Goal: Check status: Check status

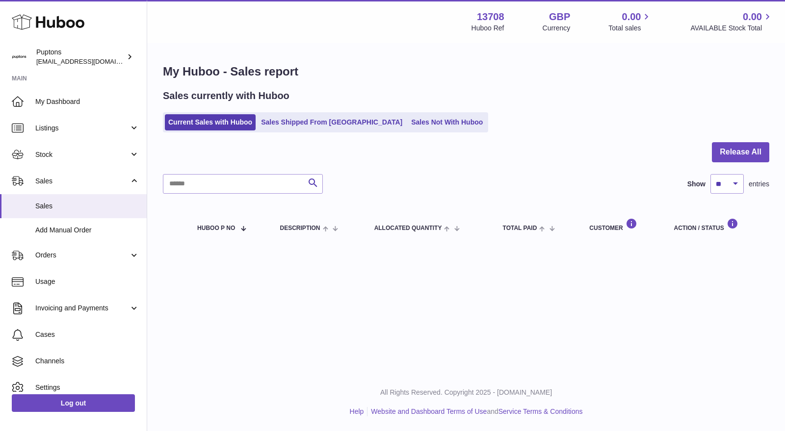
click at [72, 105] on span "My Dashboard" at bounding box center [87, 101] width 104 height 9
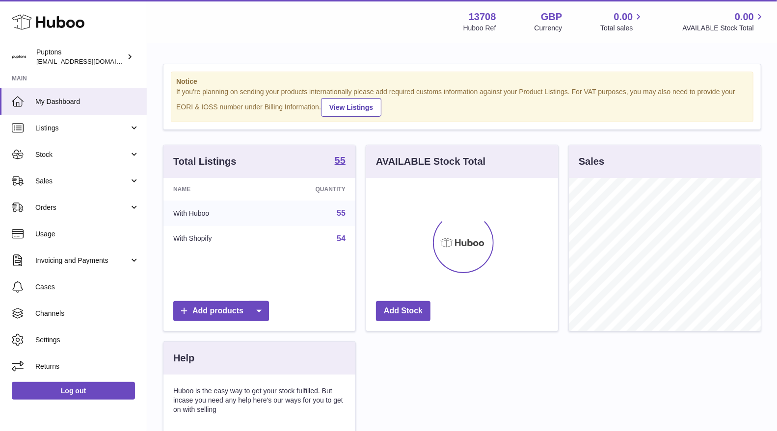
scroll to position [153, 192]
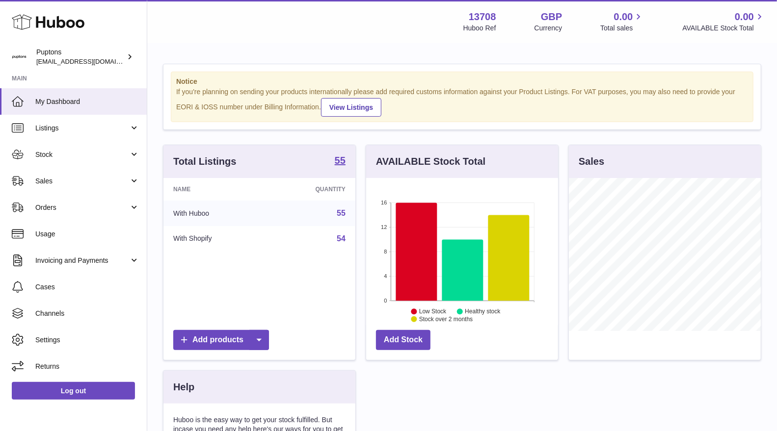
click at [72, 179] on span "Sales" at bounding box center [82, 181] width 94 height 9
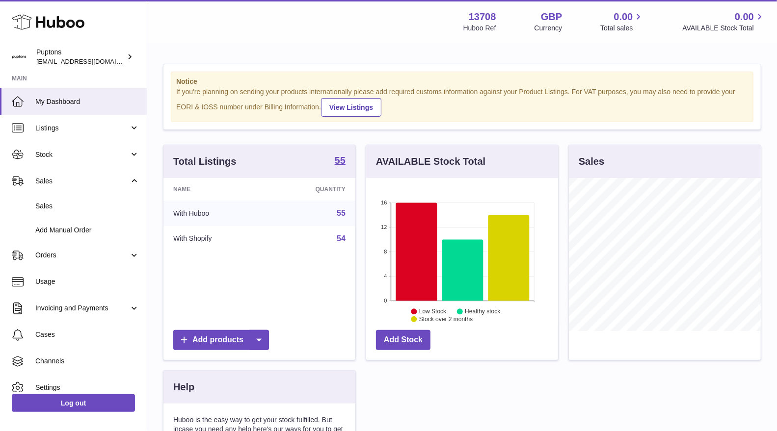
click at [69, 214] on link "Sales" at bounding box center [73, 206] width 147 height 24
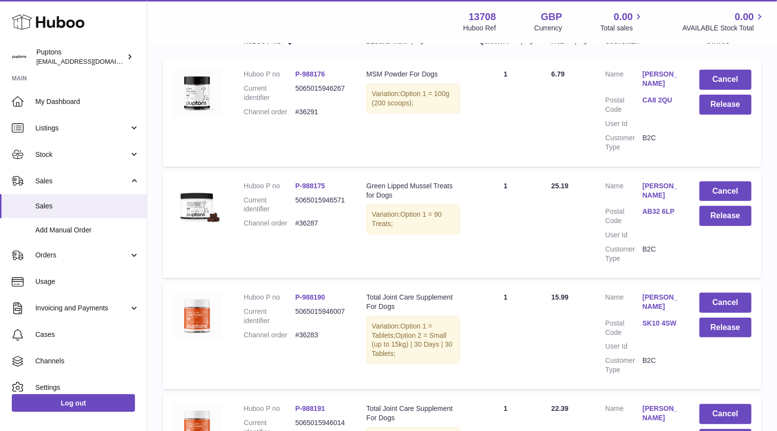
scroll to position [109, 0]
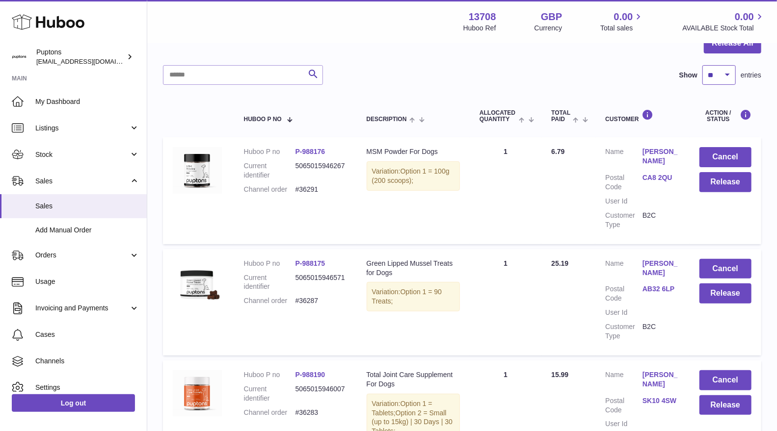
click at [715, 76] on select "** ** ** ***" at bounding box center [718, 75] width 33 height 20
select select "**"
click at [702, 65] on select "** ** ** ***" at bounding box center [718, 75] width 33 height 20
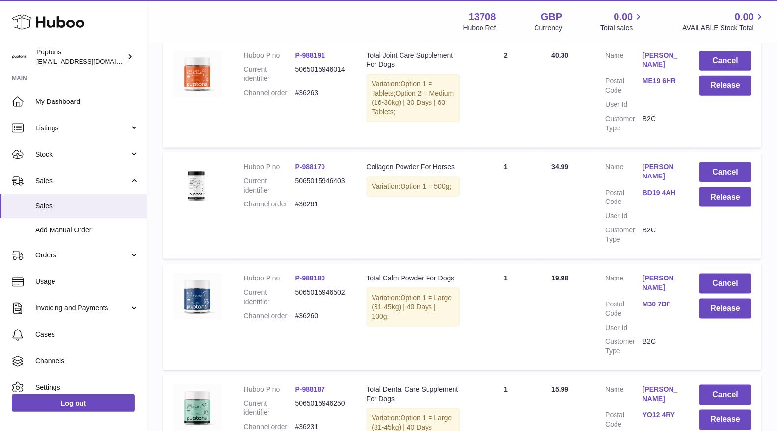
scroll to position [709, 0]
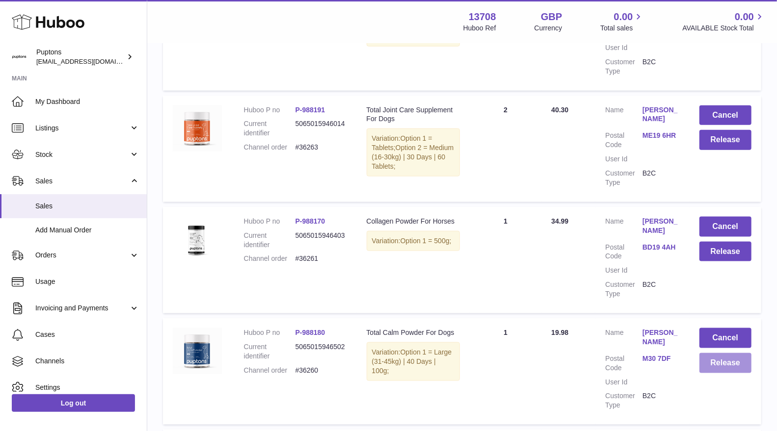
click at [726, 367] on button "Release" at bounding box center [725, 363] width 52 height 20
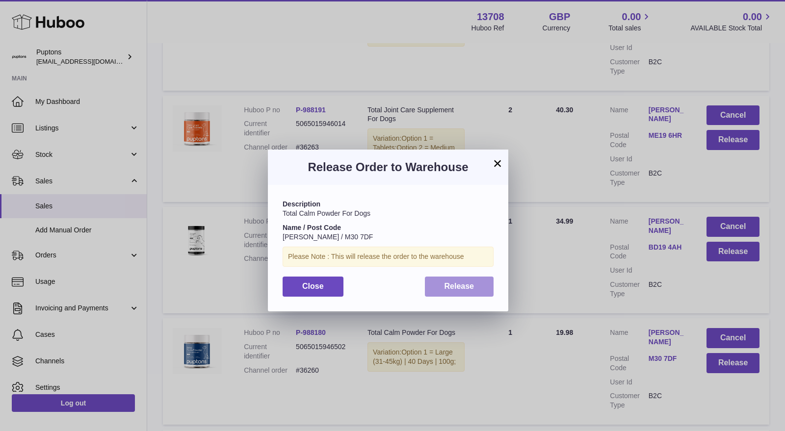
click at [473, 290] on span "Release" at bounding box center [460, 286] width 30 height 8
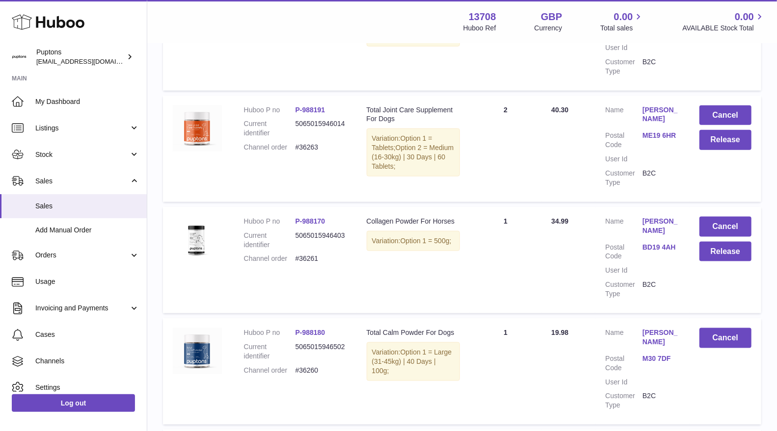
click at [307, 254] on dd "#36261" at bounding box center [322, 258] width 52 height 9
copy dd "36261"
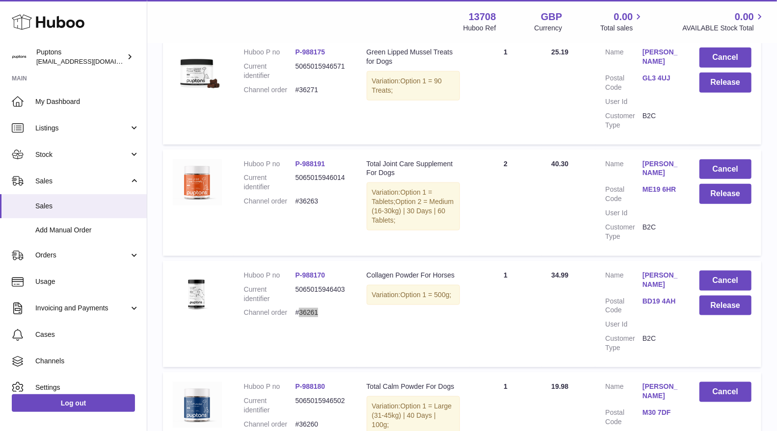
scroll to position [600, 0]
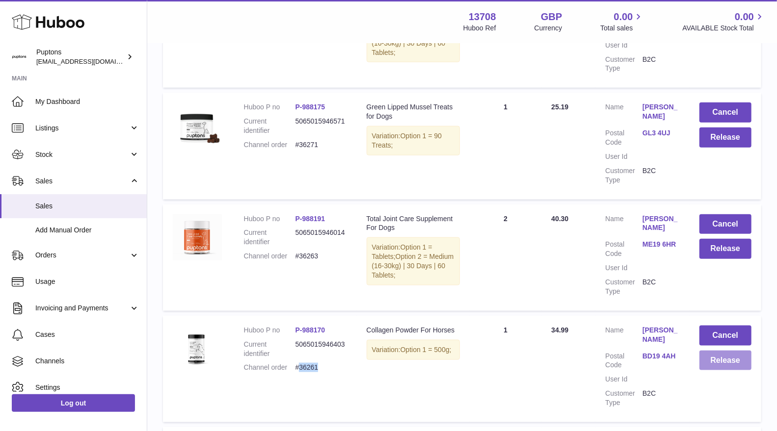
click at [723, 366] on button "Release" at bounding box center [725, 361] width 52 height 20
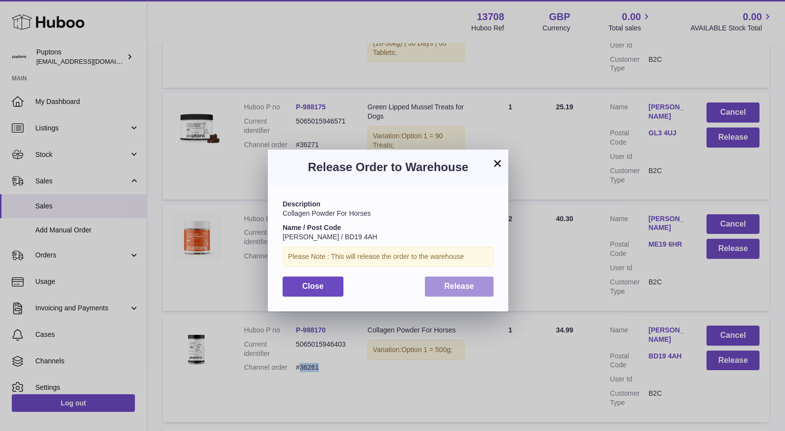
click at [448, 295] on button "Release" at bounding box center [459, 287] width 69 height 20
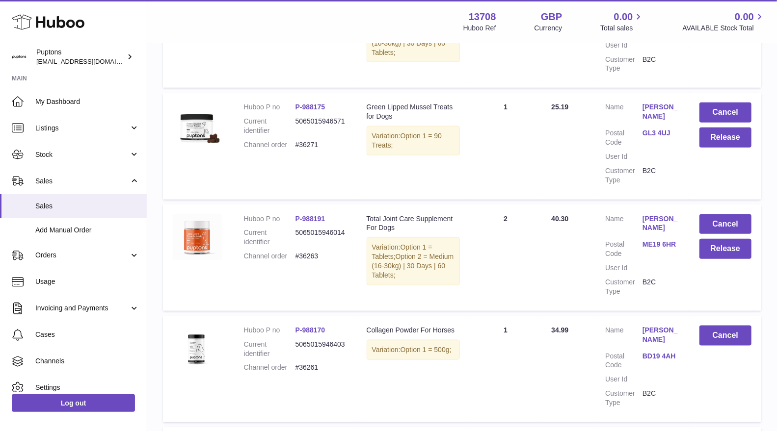
click at [521, 388] on td "Quantity Sold 1" at bounding box center [506, 369] width 72 height 107
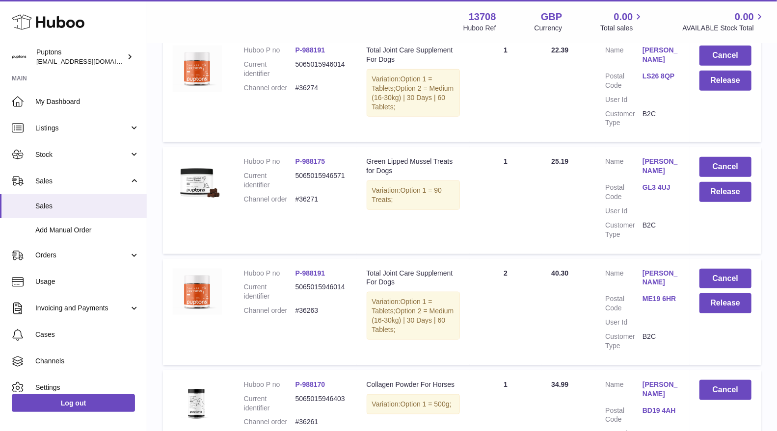
scroll to position [491, 0]
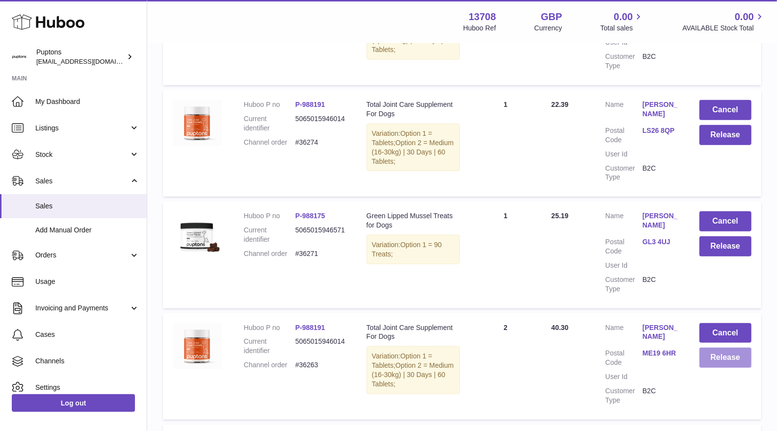
click at [714, 358] on button "Release" at bounding box center [725, 358] width 52 height 20
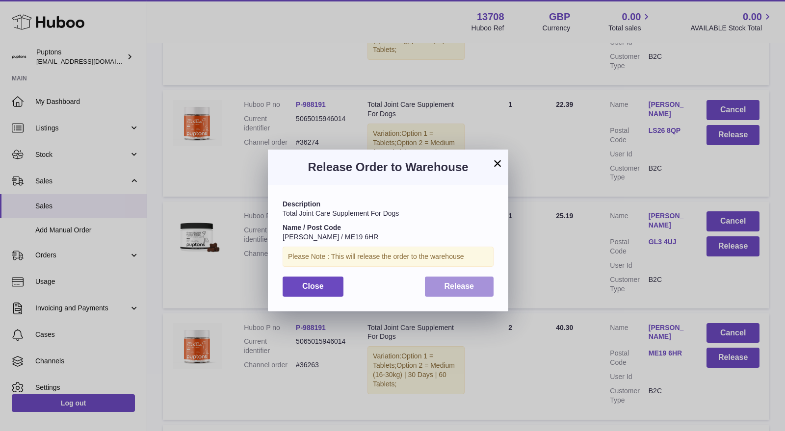
click at [466, 283] on span "Release" at bounding box center [460, 286] width 30 height 8
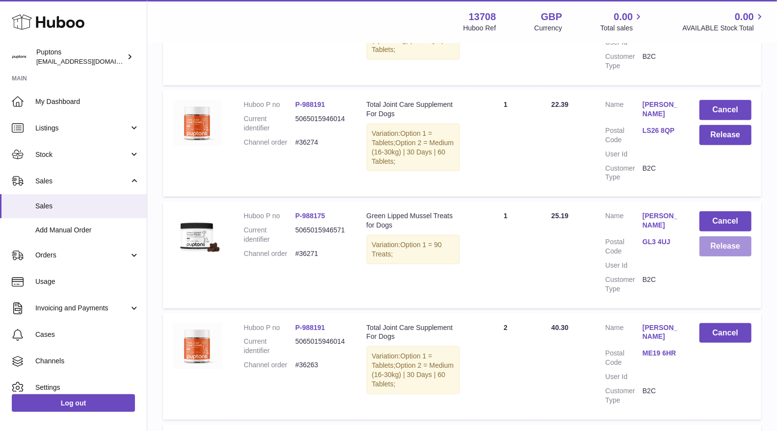
click at [710, 250] on button "Release" at bounding box center [725, 247] width 52 height 20
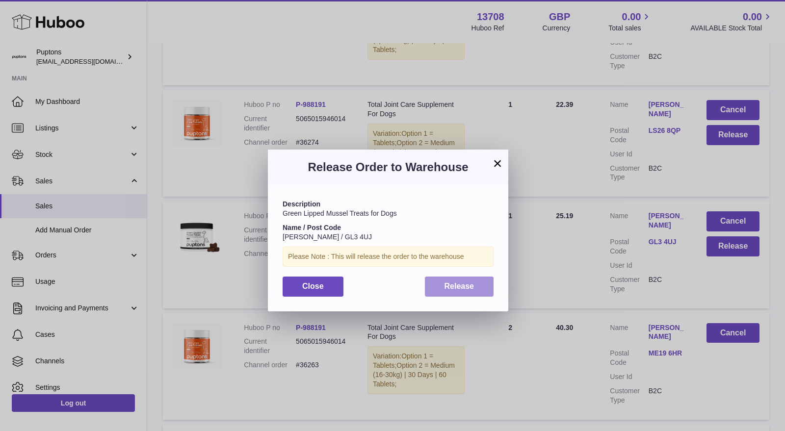
click at [484, 285] on button "Release" at bounding box center [459, 287] width 69 height 20
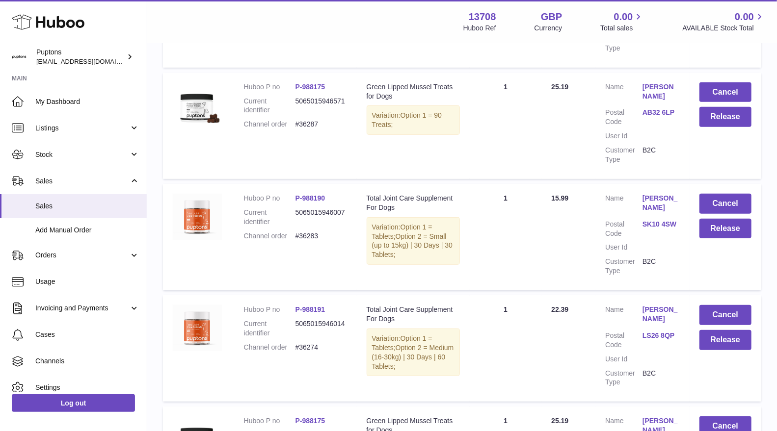
scroll to position [272, 0]
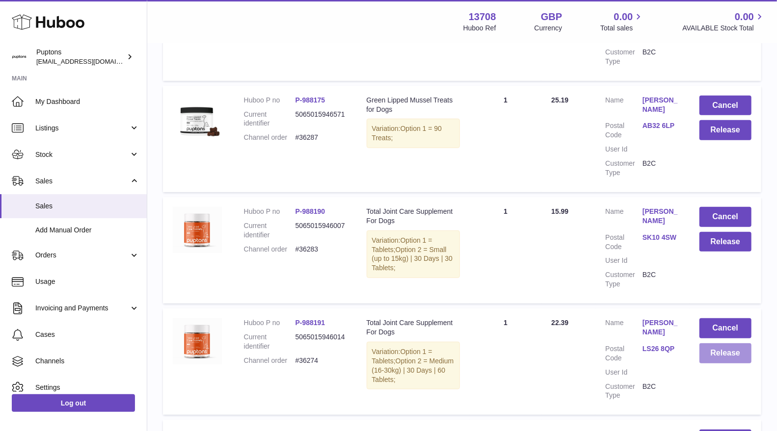
click at [716, 355] on button "Release" at bounding box center [725, 354] width 52 height 20
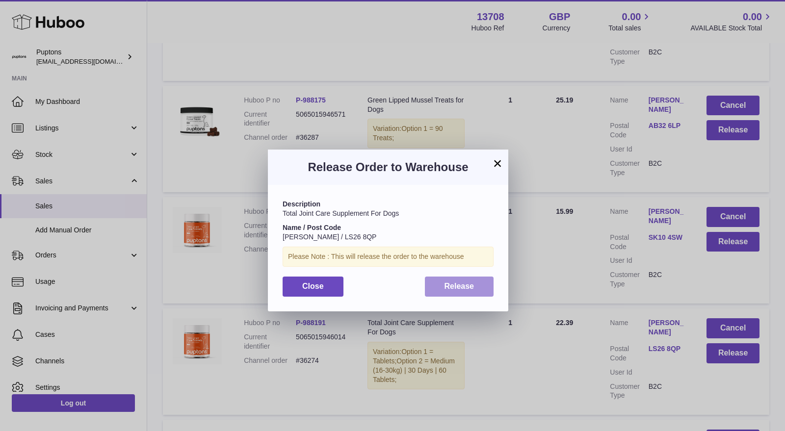
click at [456, 283] on span "Release" at bounding box center [460, 286] width 30 height 8
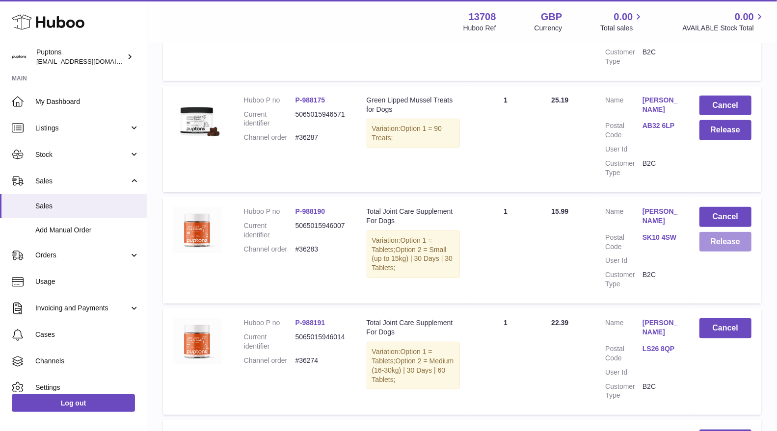
click at [717, 243] on button "Release" at bounding box center [725, 242] width 52 height 20
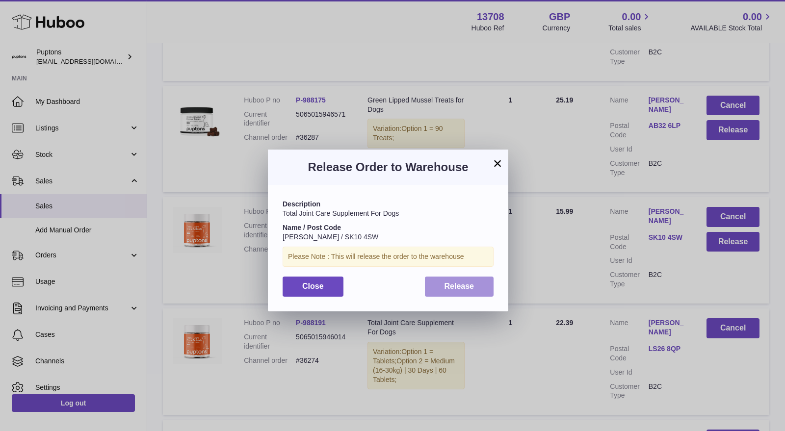
click at [484, 290] on button "Release" at bounding box center [459, 287] width 69 height 20
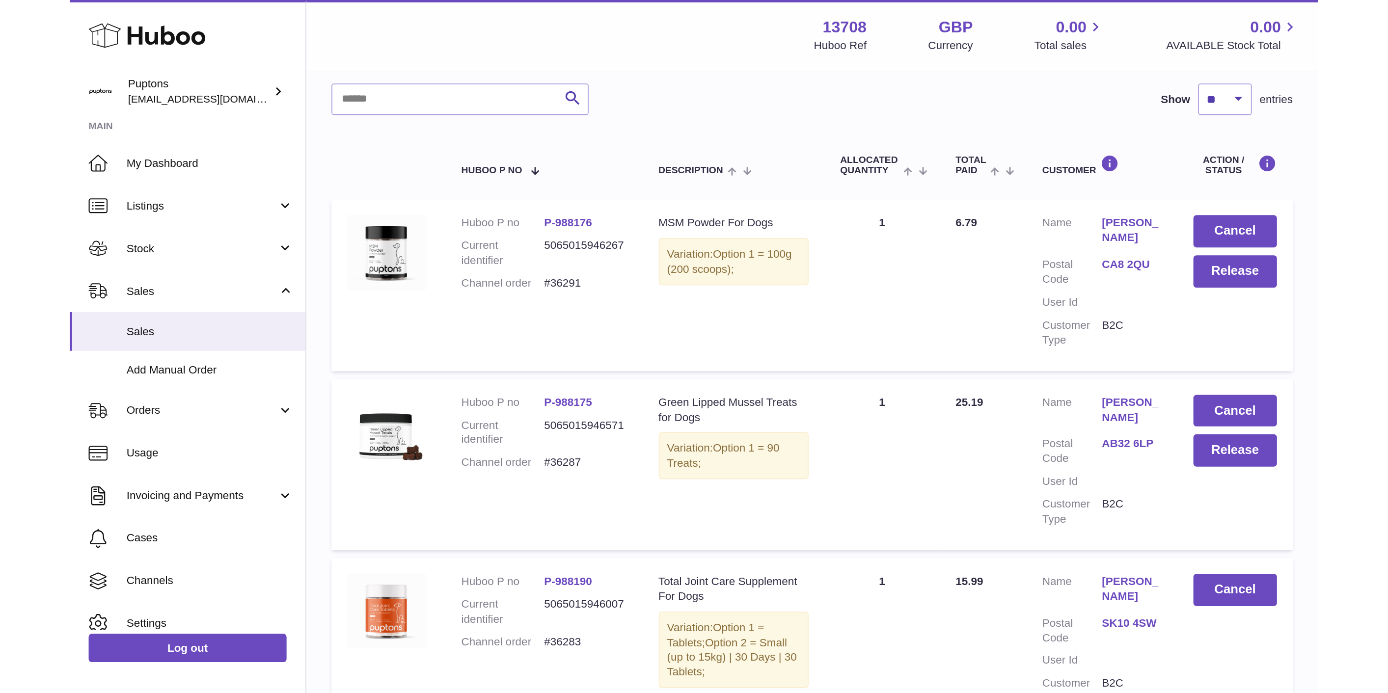
scroll to position [109, 0]
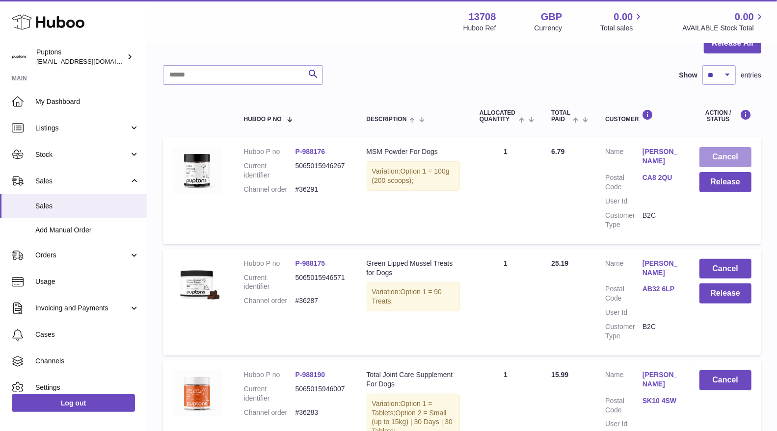
click at [711, 158] on button "Cancel" at bounding box center [725, 157] width 52 height 20
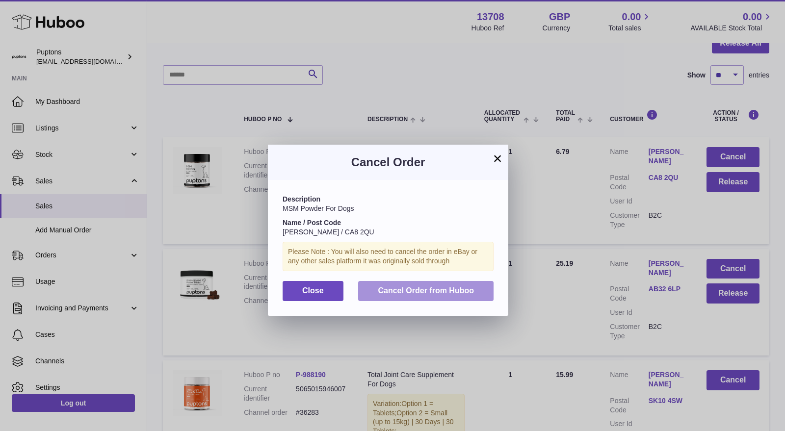
click at [460, 297] on button "Cancel Order from Huboo" at bounding box center [425, 291] width 135 height 20
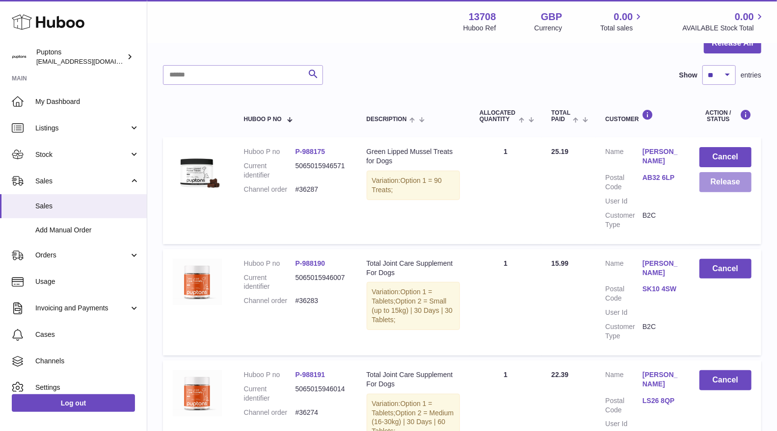
click at [714, 186] on button "Release" at bounding box center [725, 182] width 52 height 20
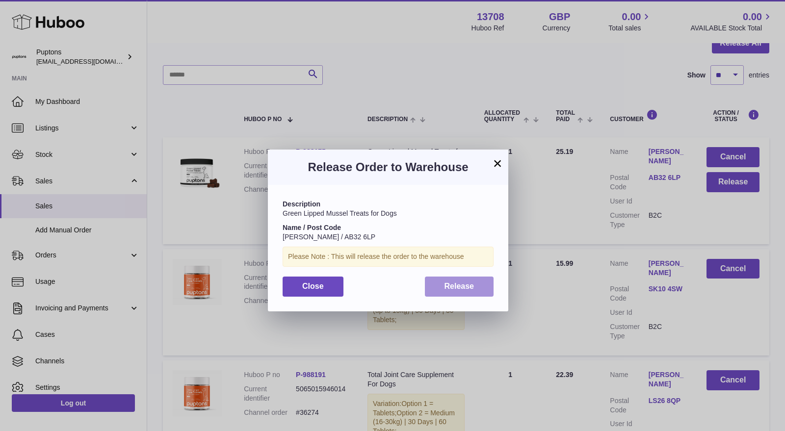
click at [460, 282] on span "Release" at bounding box center [460, 286] width 30 height 8
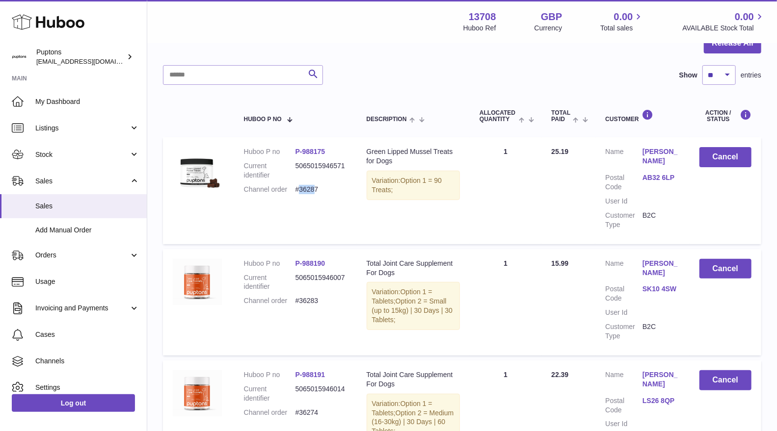
drag, startPoint x: 301, startPoint y: 189, endPoint x: 320, endPoint y: 192, distance: 19.0
click at [320, 192] on dd "#36287" at bounding box center [322, 189] width 52 height 9
click at [326, 194] on dd "#36287" at bounding box center [322, 189] width 52 height 9
click at [317, 302] on dd "#36283" at bounding box center [322, 300] width 52 height 9
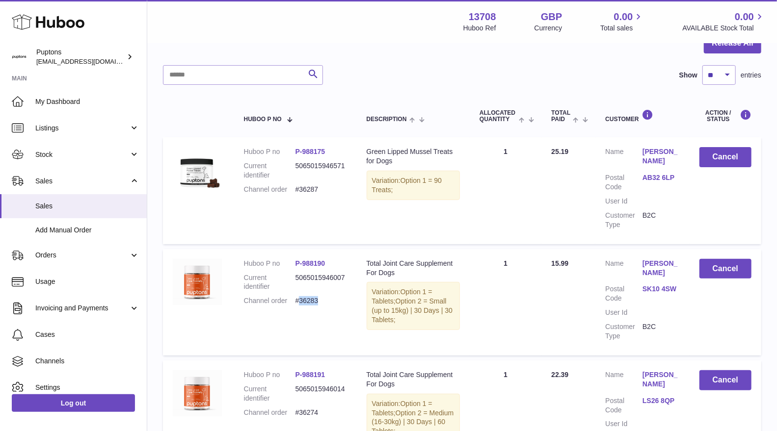
copy dd "36283"
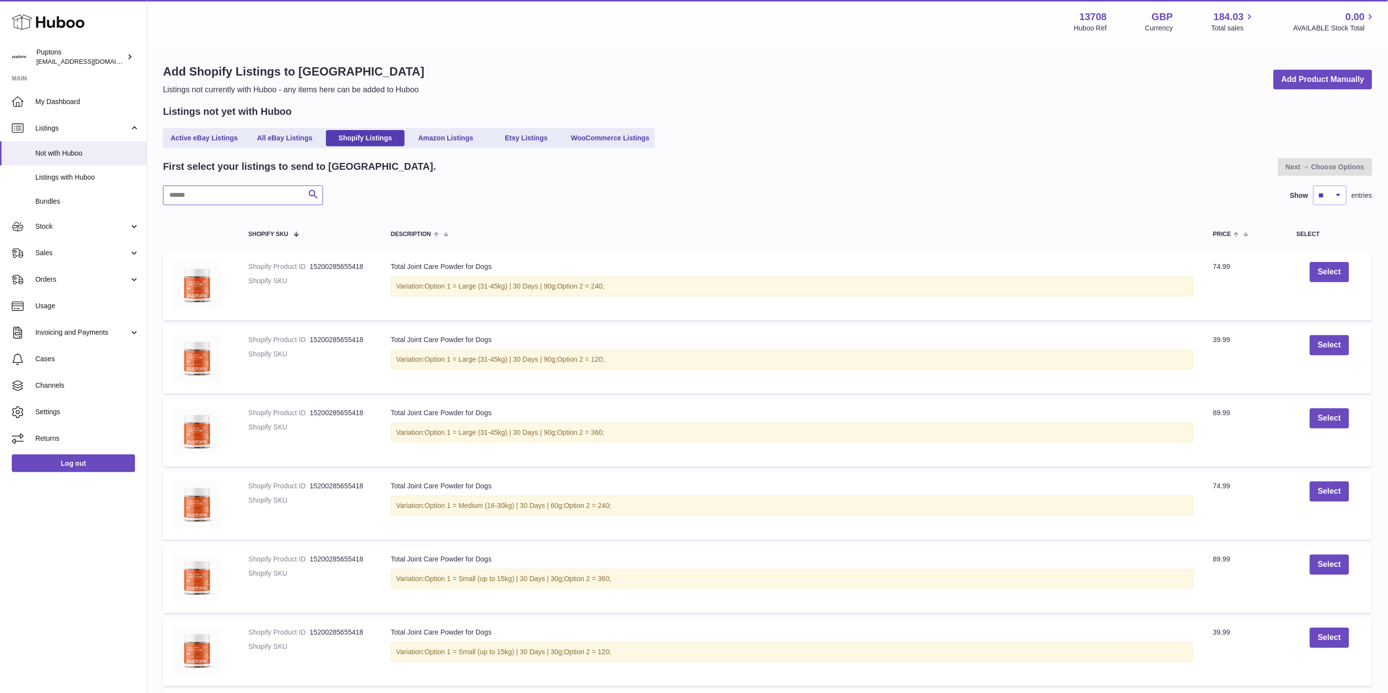
click at [252, 190] on input "text" at bounding box center [243, 196] width 160 height 20
paste input "******"
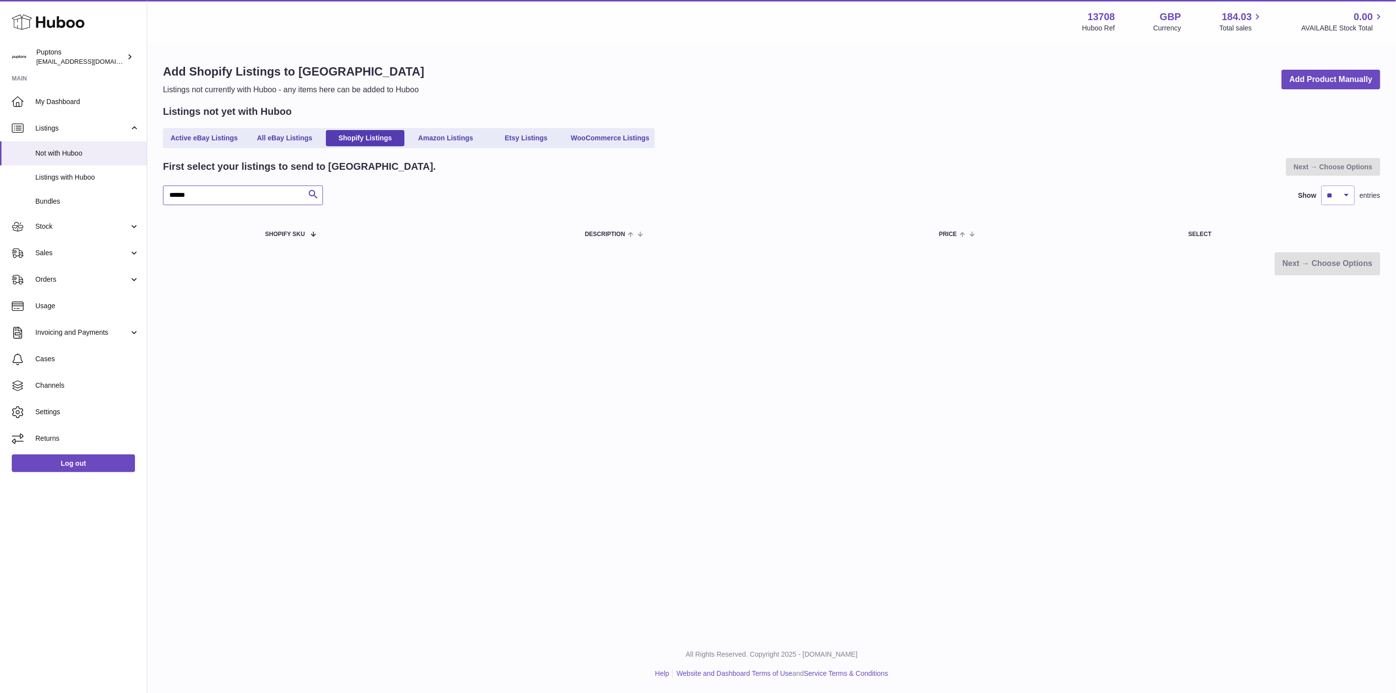
type input "******"
click at [46, 104] on span "My Dashboard" at bounding box center [87, 101] width 104 height 9
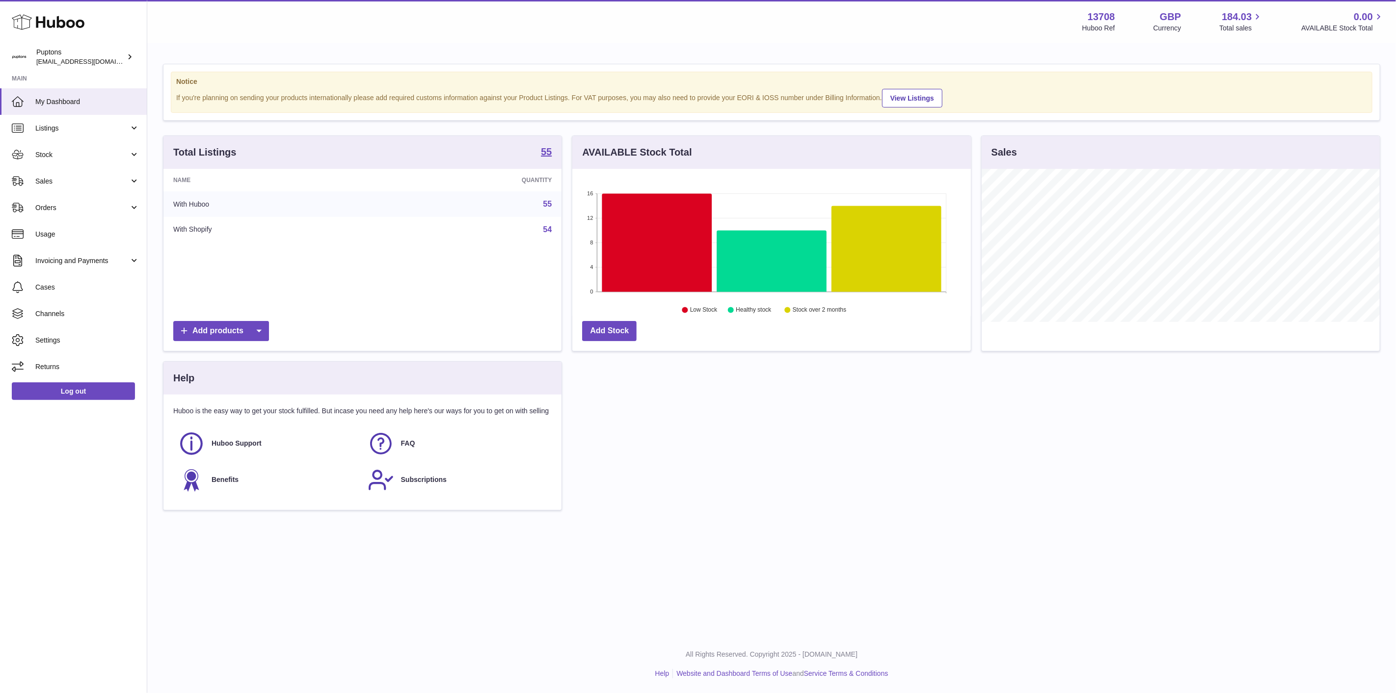
scroll to position [153, 398]
click at [50, 161] on link "Stock" at bounding box center [73, 154] width 147 height 27
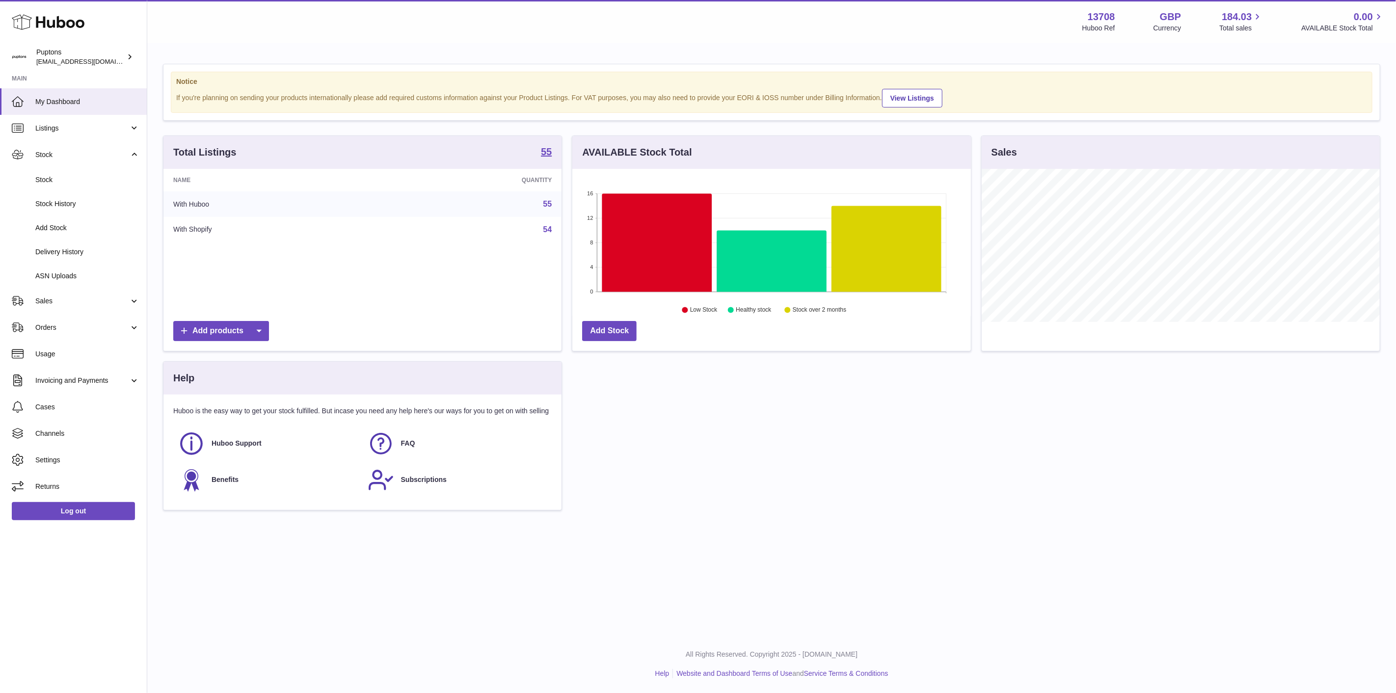
click at [53, 183] on span "Stock" at bounding box center [87, 179] width 104 height 9
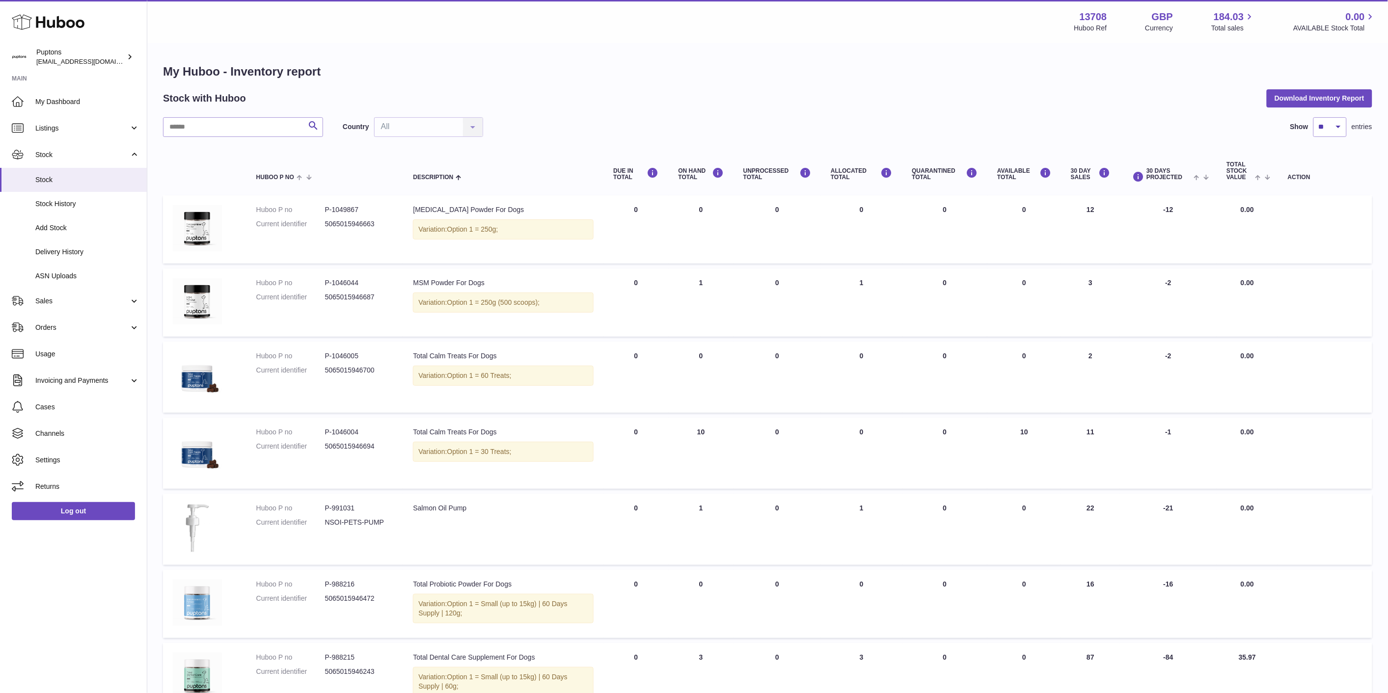
click at [215, 112] on div "My Huboo - Inventory report Stock with Huboo Download Inventory Report Search C…" at bounding box center [767, 510] width 1209 height 892
click at [215, 126] on input "text" at bounding box center [243, 127] width 160 height 20
paste input "******"
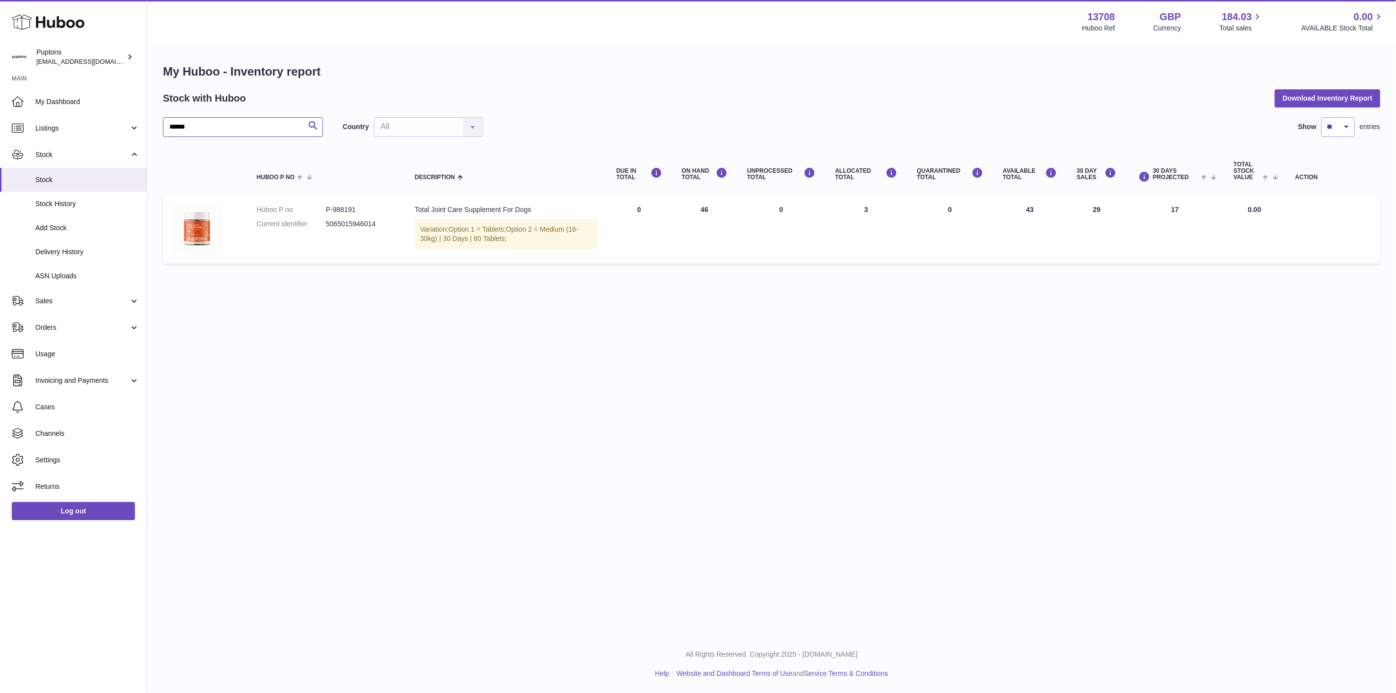
type input "******"
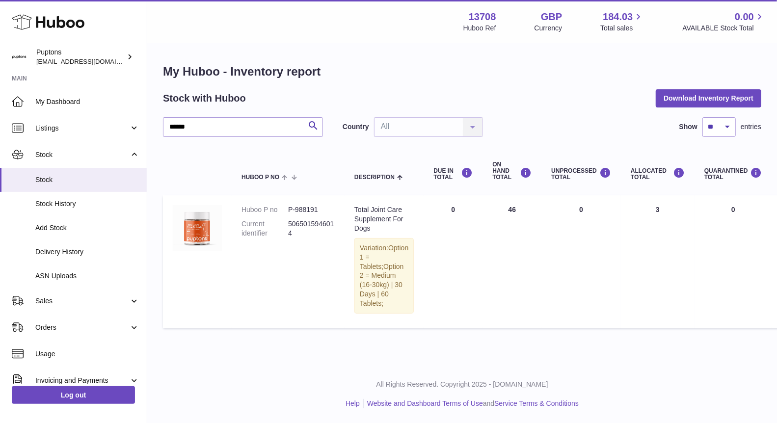
click at [474, 16] on strong "13708" at bounding box center [482, 16] width 27 height 13
copy strong "13708"
click at [59, 131] on span "Listings" at bounding box center [82, 128] width 94 height 9
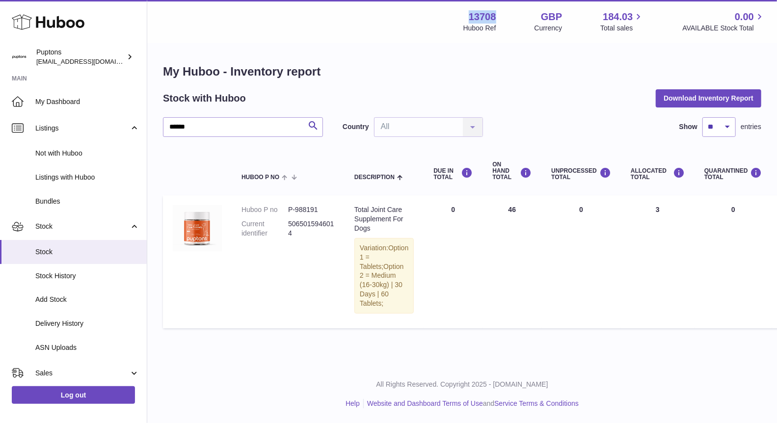
click at [68, 98] on span "My Dashboard" at bounding box center [87, 101] width 104 height 9
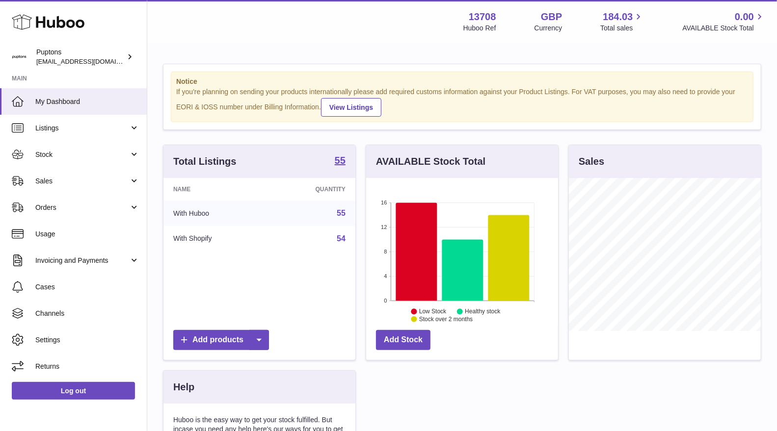
scroll to position [153, 192]
click at [62, 177] on span "Sales" at bounding box center [82, 181] width 94 height 9
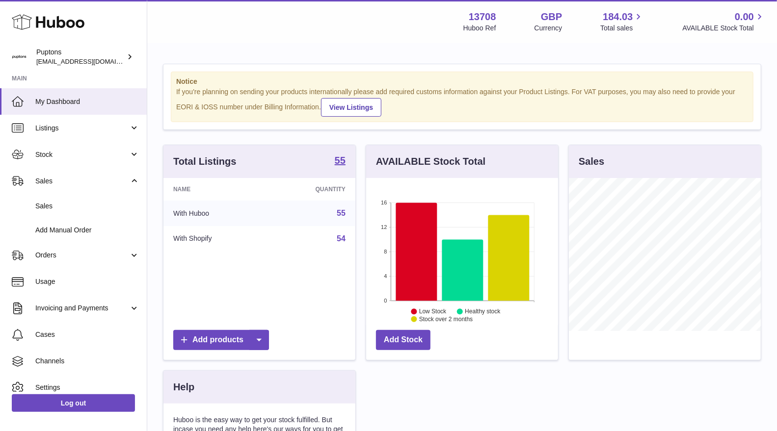
click at [65, 205] on span "Sales" at bounding box center [87, 206] width 104 height 9
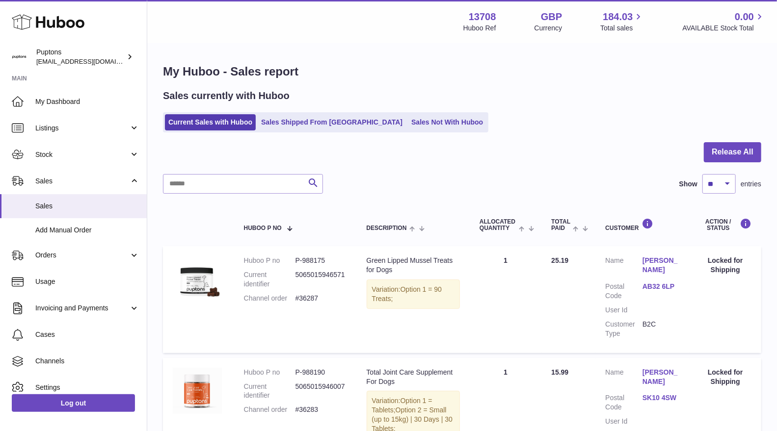
click at [78, 158] on span "Stock" at bounding box center [82, 154] width 94 height 9
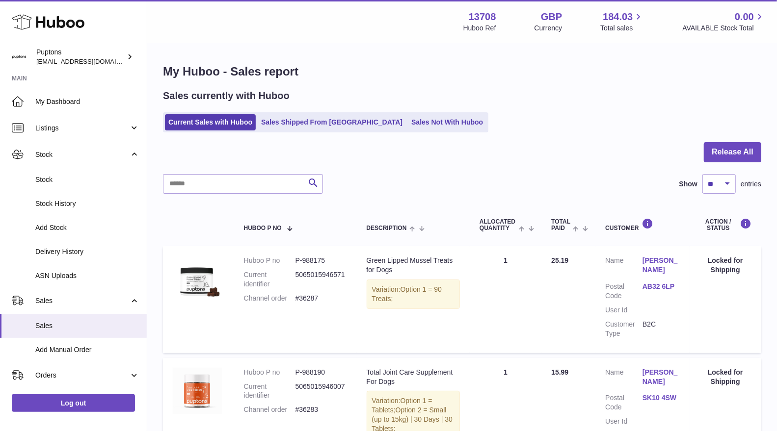
click at [77, 177] on span "Stock" at bounding box center [87, 179] width 104 height 9
